Goal: Information Seeking & Learning: Learn about a topic

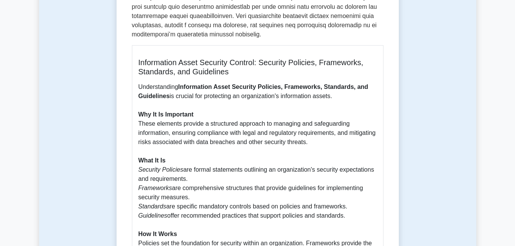
scroll to position [475, 0]
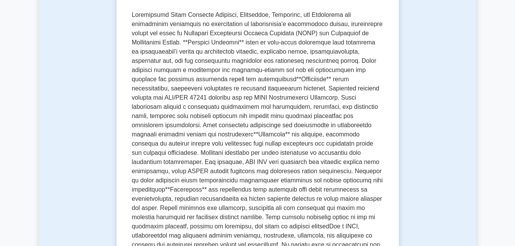
scroll to position [183, 0]
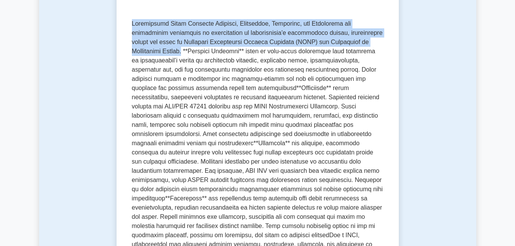
drag, startPoint x: 128, startPoint y: 20, endPoint x: 414, endPoint y: 39, distance: 286.2
copy p "Information Asset Security Policies, Frameworks, Standards, and Guidelines are …"
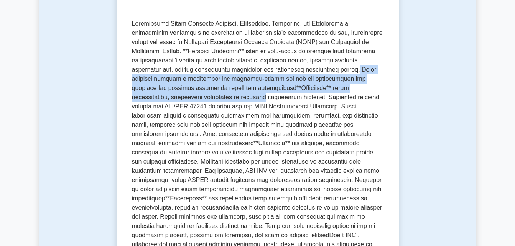
drag, startPoint x: 251, startPoint y: 67, endPoint x: 425, endPoint y: 89, distance: 175.4
copy p "These policies provide a foundation for decision-making and set the expectation…"
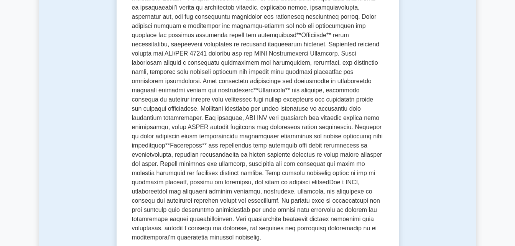
scroll to position [243, 0]
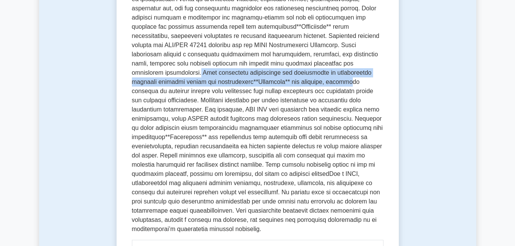
drag, startPoint x: 264, startPoint y: 64, endPoint x: 377, endPoint y: 73, distance: 112.6
click at [377, 73] on p at bounding box center [257, 96] width 251 height 276
copy p "They facilitate consistency and scalability in implementing security controls a…"
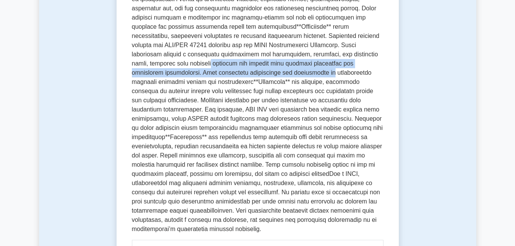
drag, startPoint x: 305, startPoint y: 53, endPoint x: 382, endPoint y: 62, distance: 76.7
click at [382, 62] on p at bounding box center [257, 96] width 251 height 276
copy p "measures are aligned with business objectives and regulatory requirements. They…"
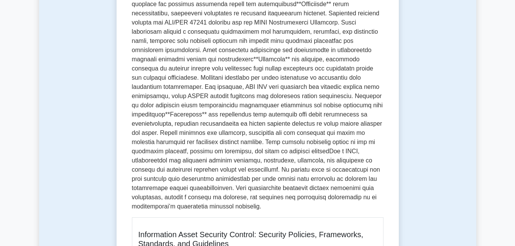
scroll to position [263, 0]
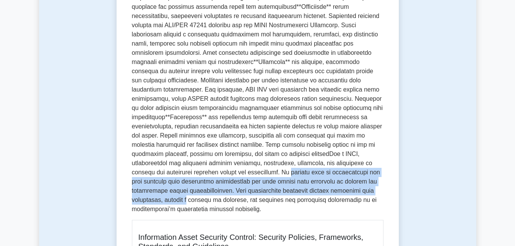
drag, startPoint x: 230, startPoint y: 164, endPoint x: 372, endPoint y: 182, distance: 143.3
click at [372, 182] on p at bounding box center [257, 76] width 251 height 276
copy p "ensures that an organization not only complies with regulatory requirements but…"
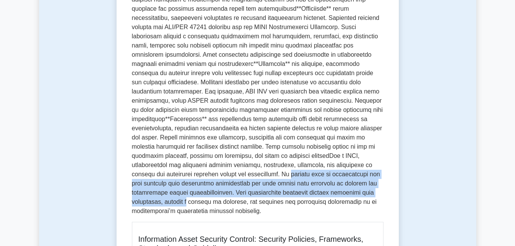
click at [422, 177] on div "Information Asset Security Policies, Frameworks, Standards, and Guidelines 5 mi…" at bounding box center [257, 239] width 437 height 886
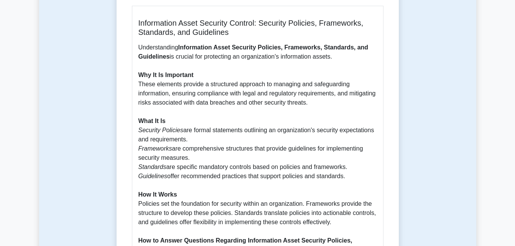
scroll to position [476, 0]
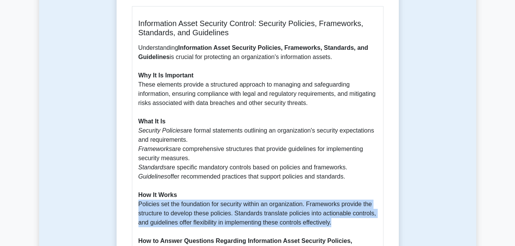
drag, startPoint x: 139, startPoint y: 193, endPoint x: 337, endPoint y: 217, distance: 199.2
click at [337, 217] on p "Understanding Information Asset Security Policies, Frameworks, Standards, and G…" at bounding box center [257, 199] width 238 height 313
copy p "Policies set the foundation for security within an organization. Frameworks pro…"
